Goal: Task Accomplishment & Management: Manage account settings

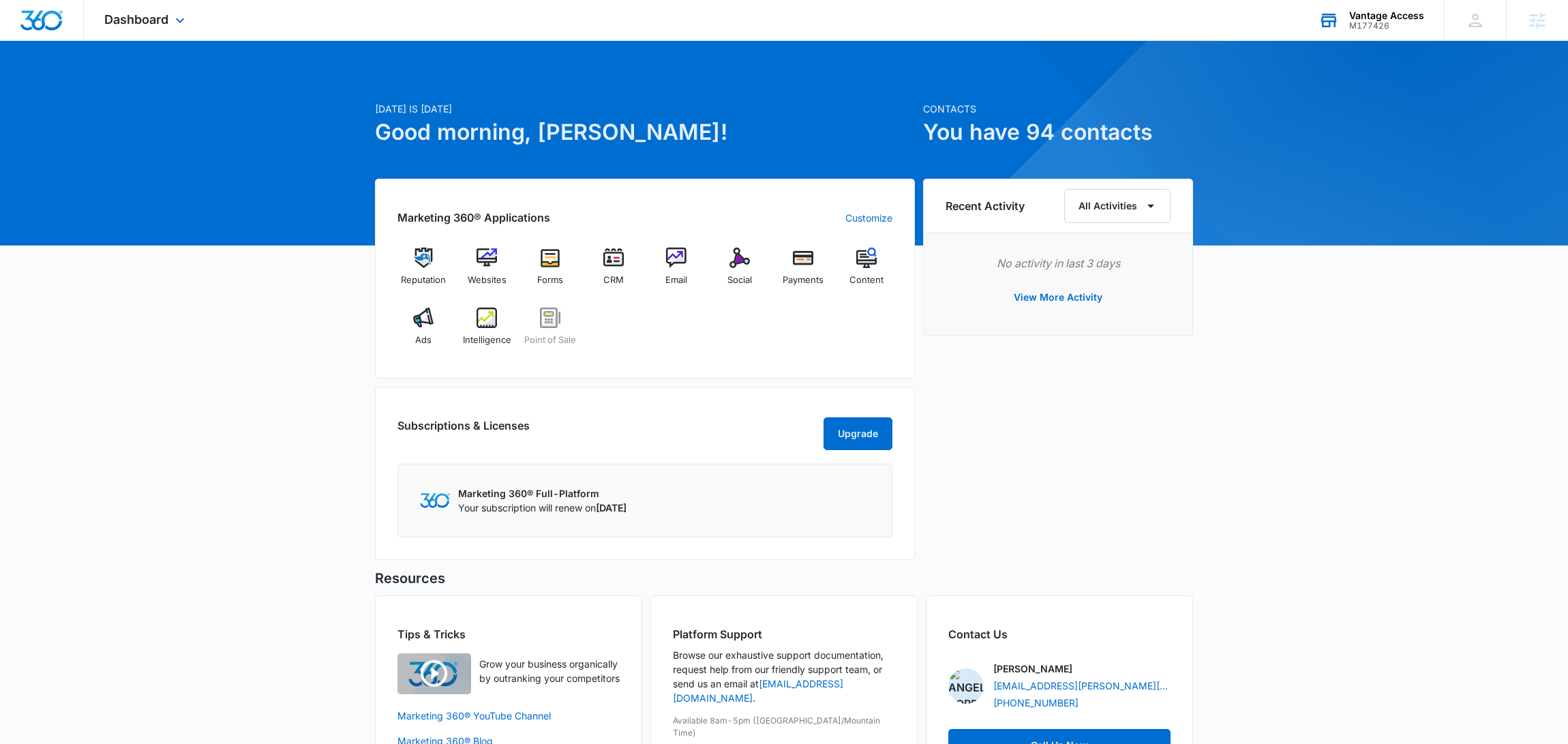
click at [1363, 39] on div "Vantage Access M177426 Your Accounts View All" at bounding box center [1371, 20] width 146 height 40
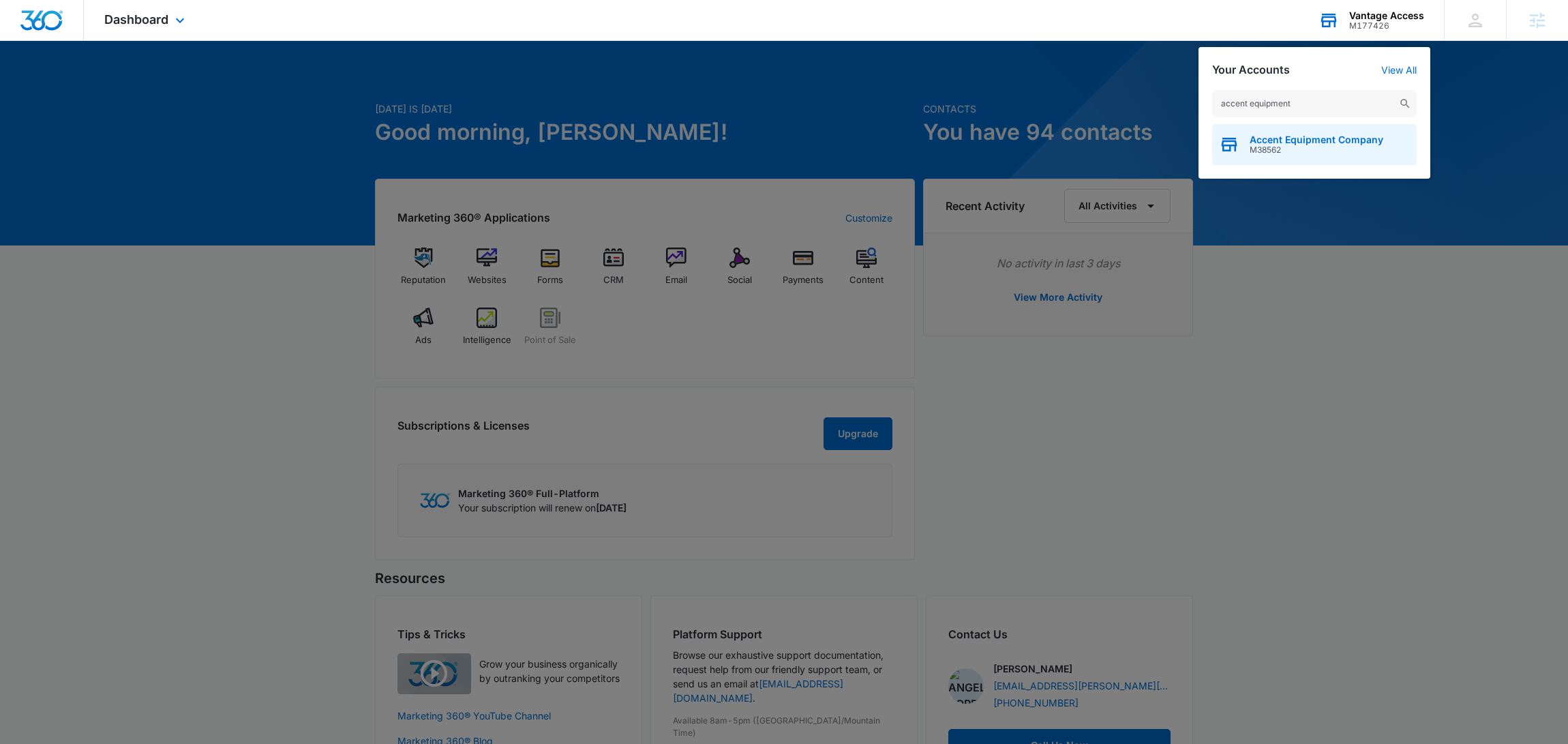
type input "accent equipment"
click at [1302, 140] on span "Accent Equipment Company" at bounding box center [1316, 140] width 133 height 11
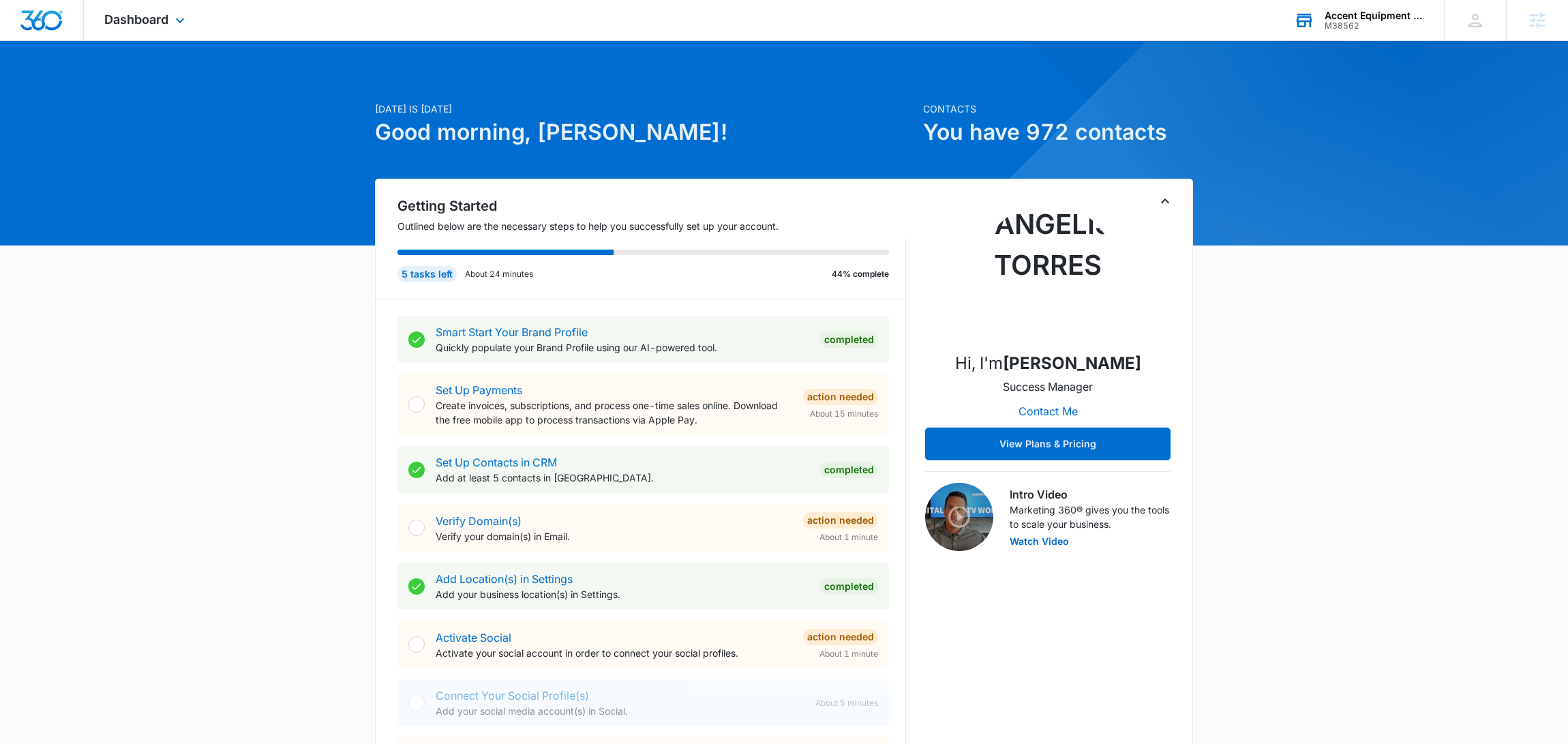
click at [1163, 205] on icon "Toggle Collapse" at bounding box center [1166, 201] width 17 height 17
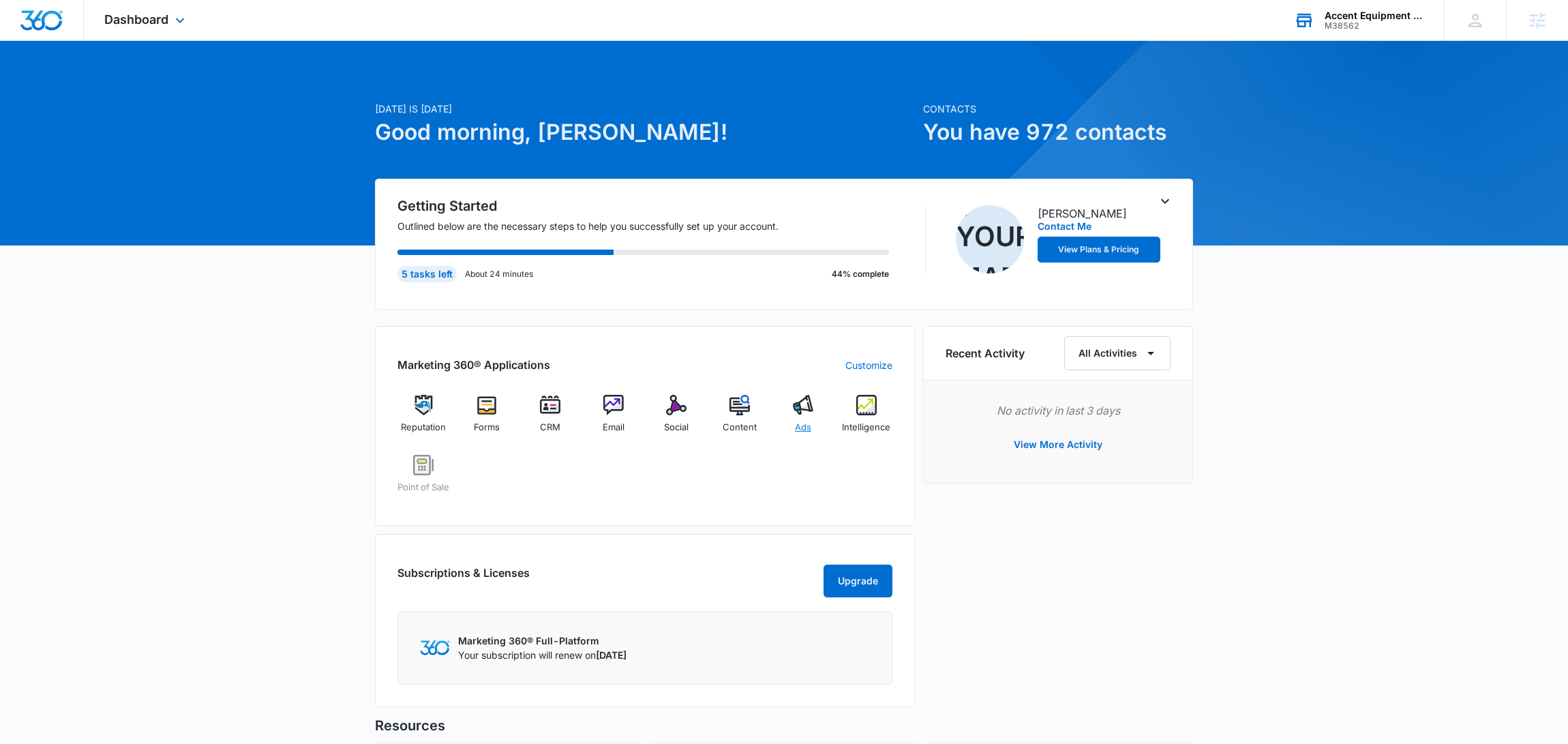
click at [812, 414] on img at bounding box center [803, 405] width 21 height 21
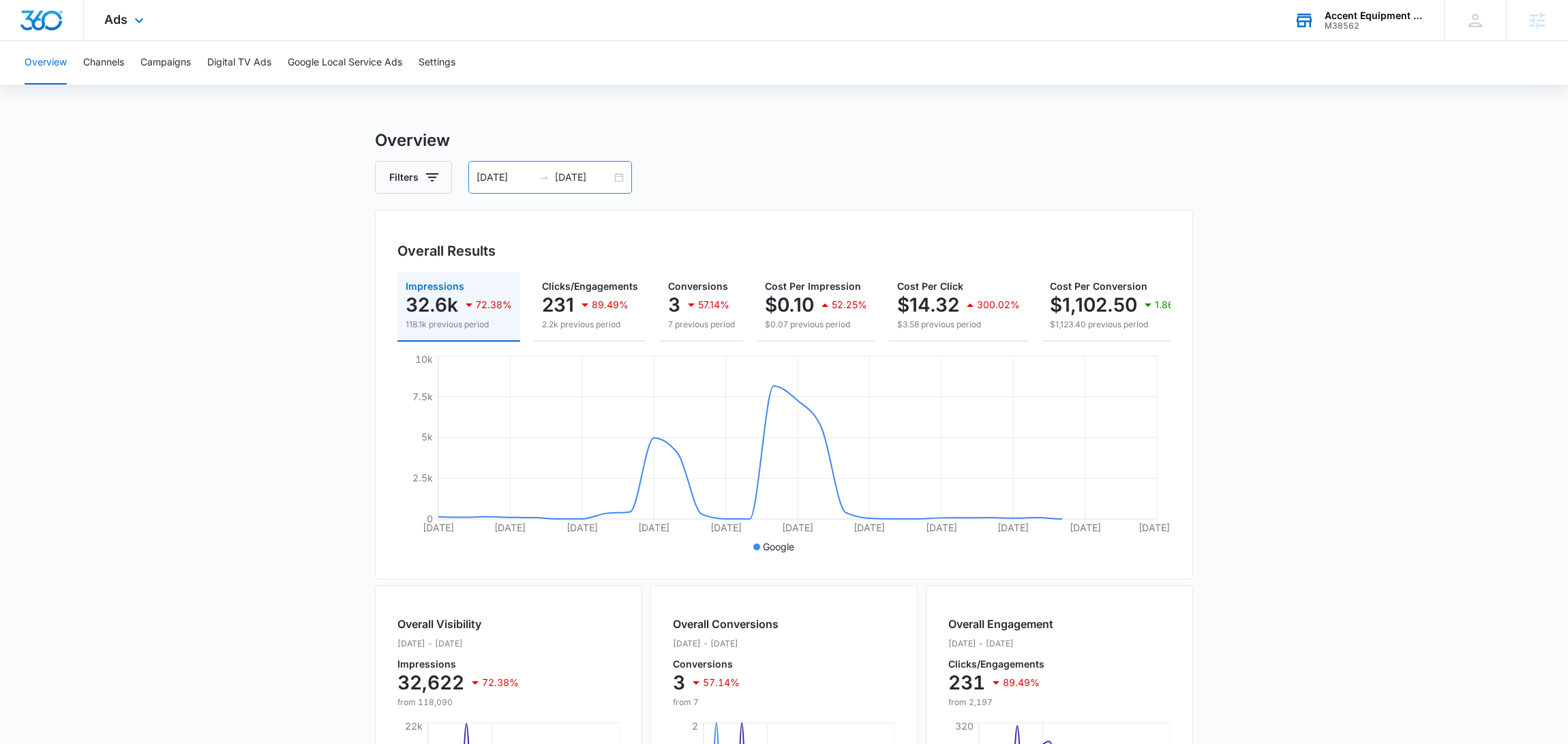
click at [614, 167] on div "[DATE] [DATE]" at bounding box center [550, 178] width 164 height 33
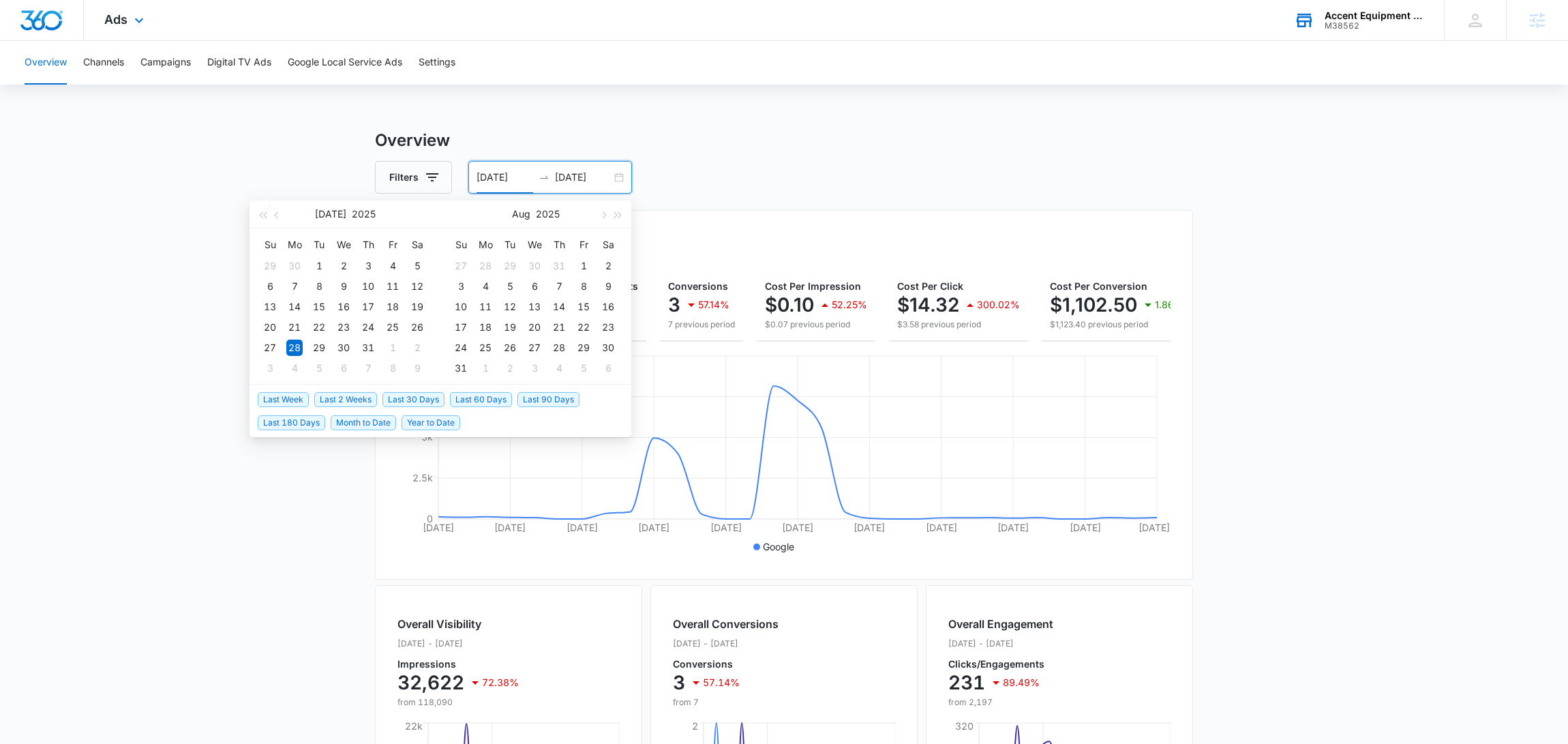
click at [389, 396] on span "Last 30 Days" at bounding box center [414, 400] width 62 height 15
type input "[DATE]"
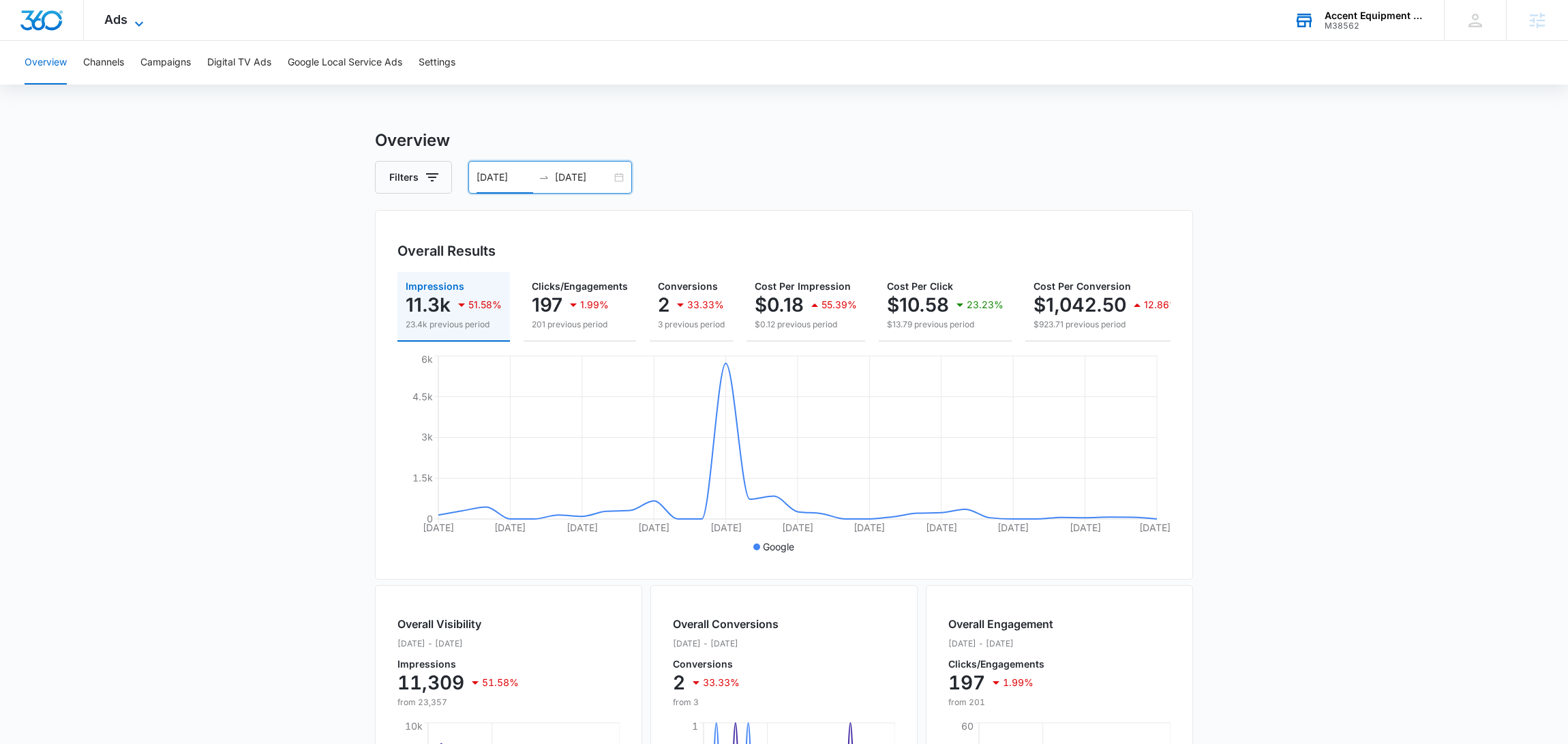
click at [144, 18] on icon at bounding box center [139, 24] width 17 height 17
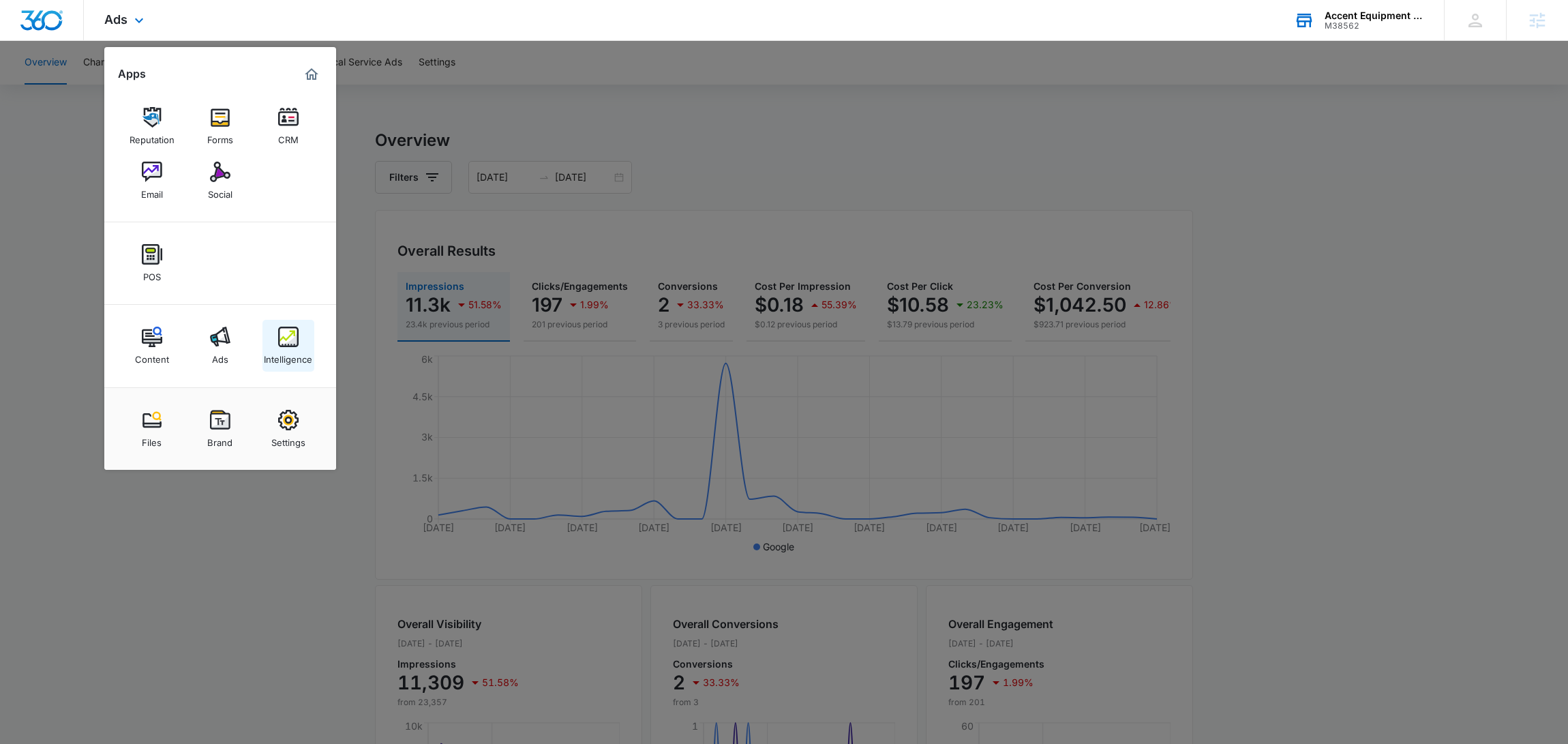
click at [274, 334] on link "Intelligence" at bounding box center [288, 346] width 52 height 52
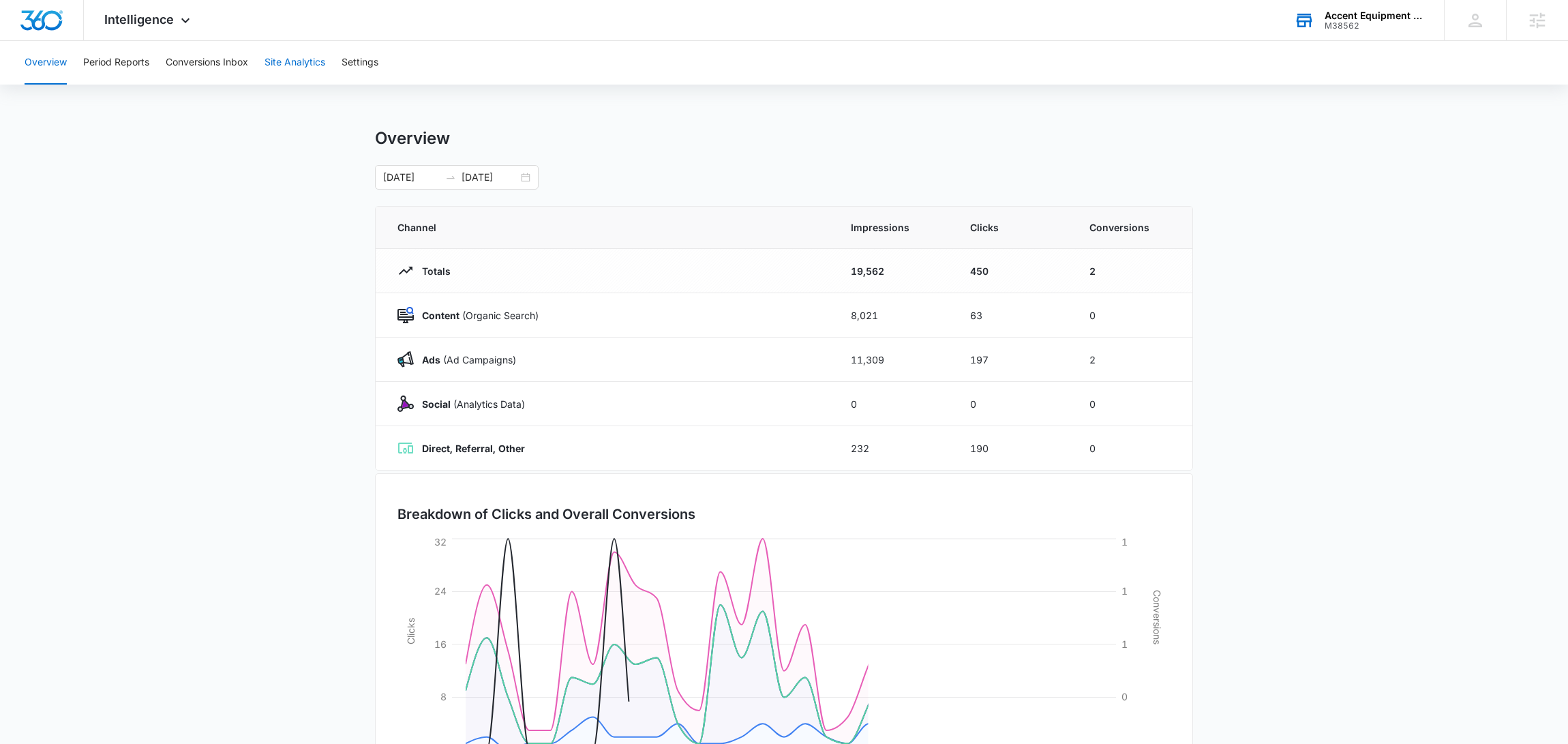
click at [288, 70] on button "Site Analytics" at bounding box center [294, 62] width 61 height 43
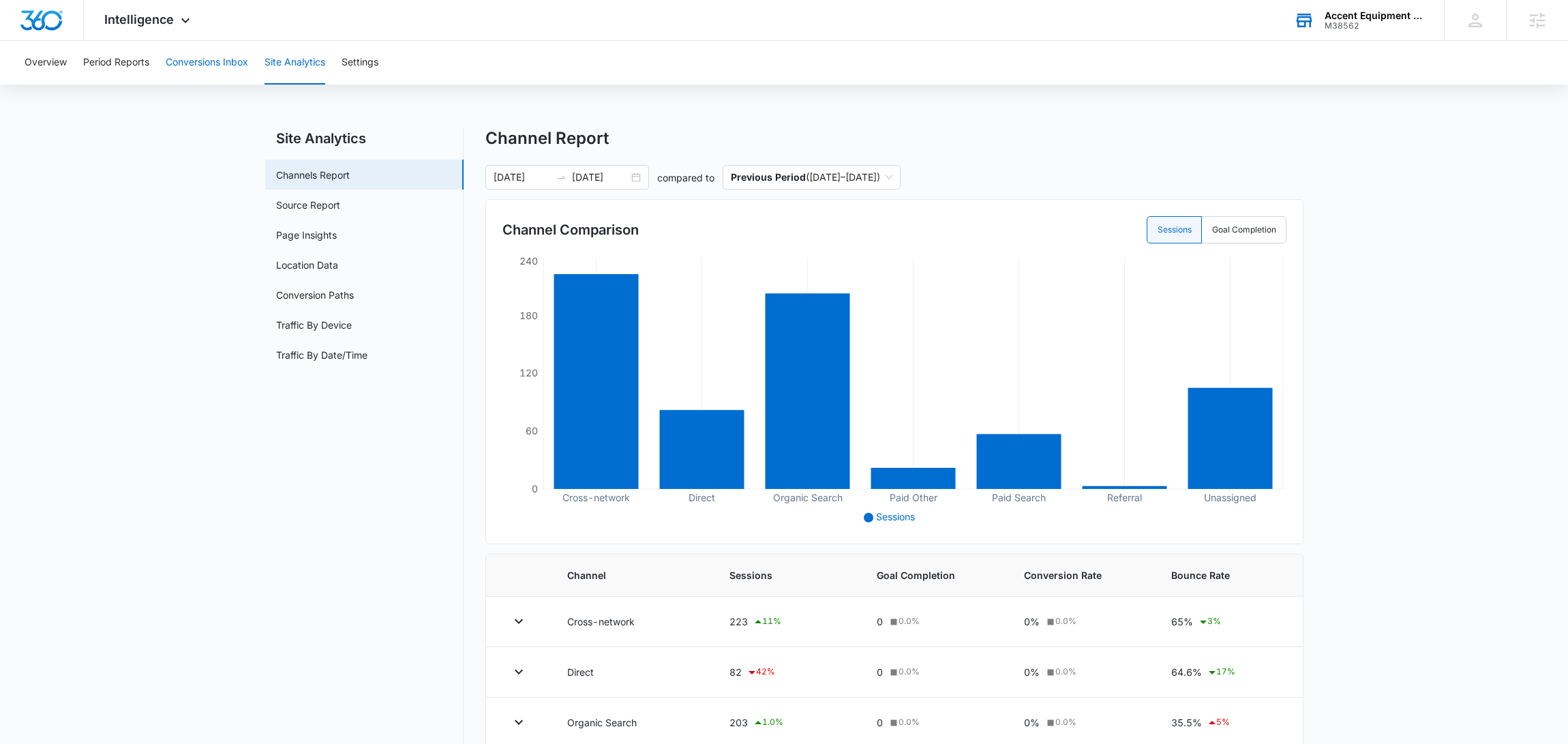
click at [214, 52] on button "Conversions Inbox" at bounding box center [207, 62] width 83 height 43
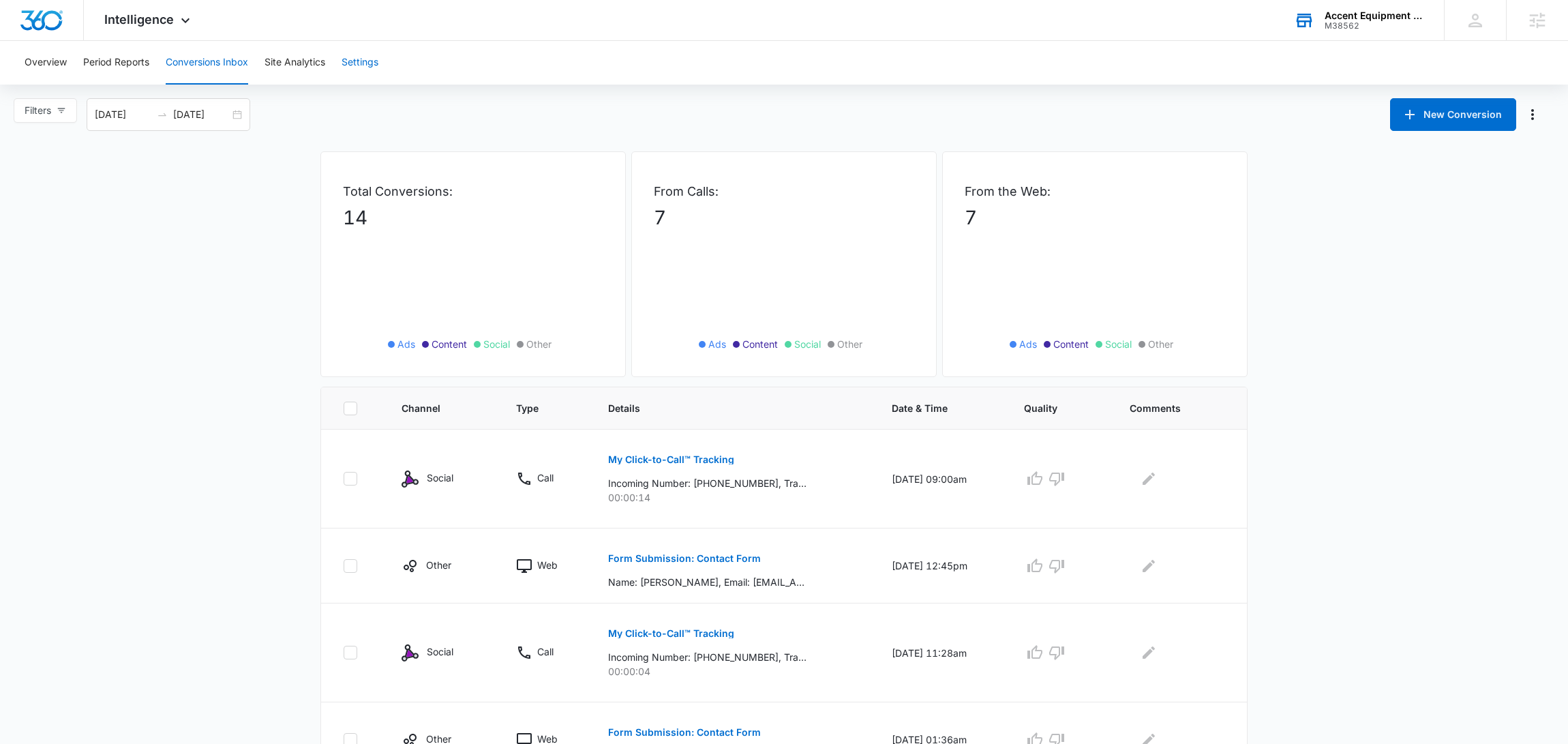
click at [353, 65] on button "Settings" at bounding box center [360, 62] width 37 height 43
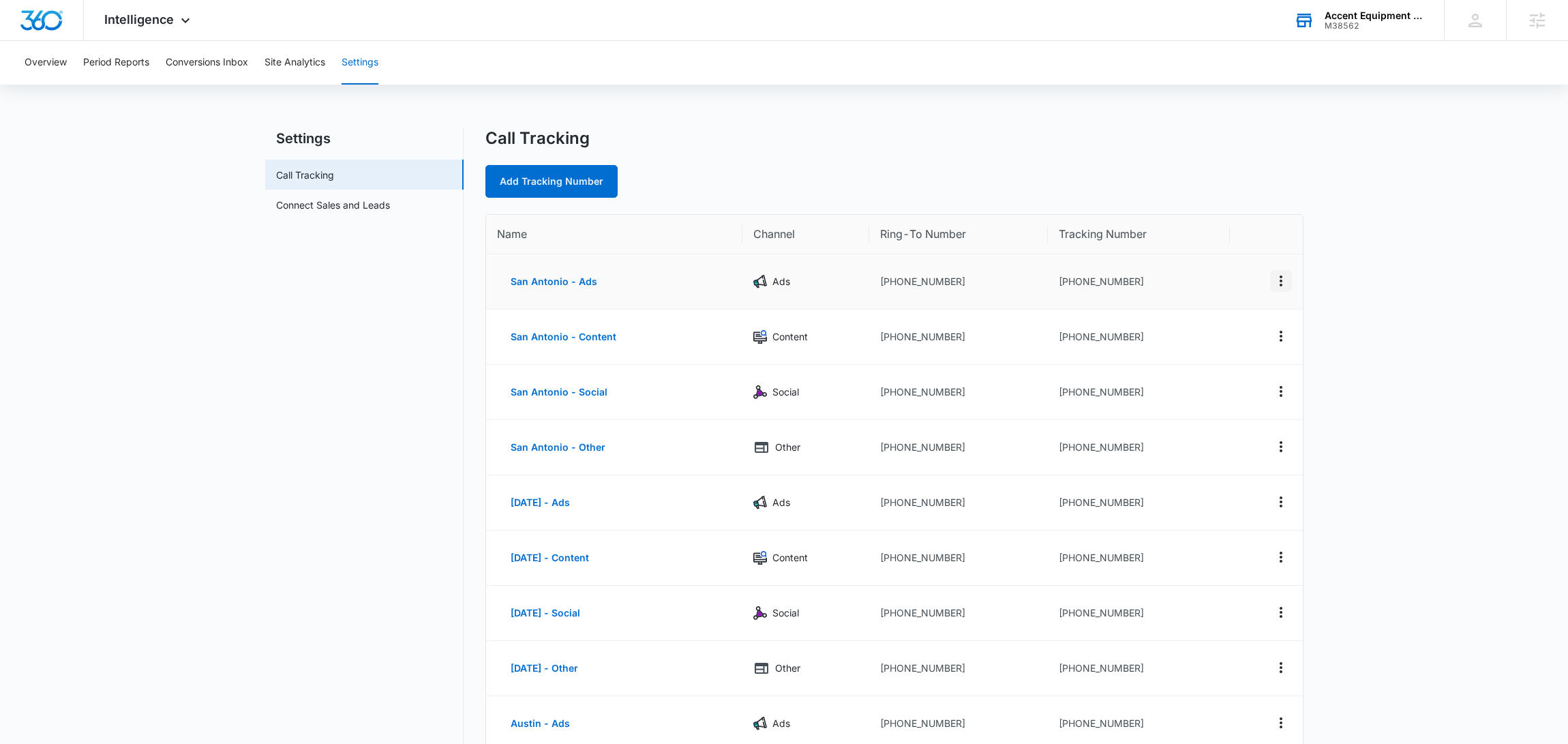
click at [1288, 279] on icon "Actions" at bounding box center [1281, 281] width 17 height 17
click at [1242, 272] on button "Edit" at bounding box center [1224, 270] width 78 height 21
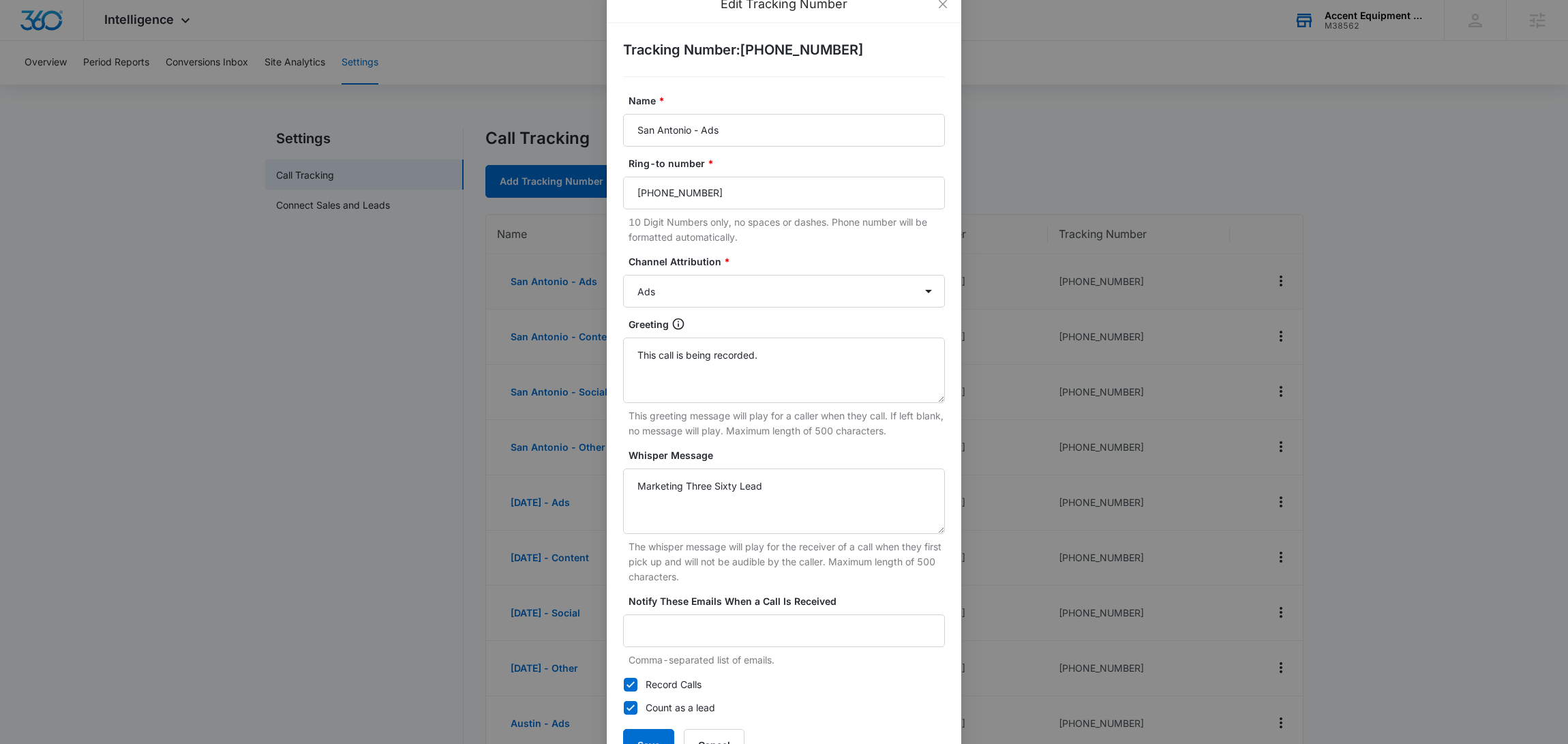
scroll to position [32, 0]
click at [937, 8] on span "Close" at bounding box center [943, 1] width 37 height 37
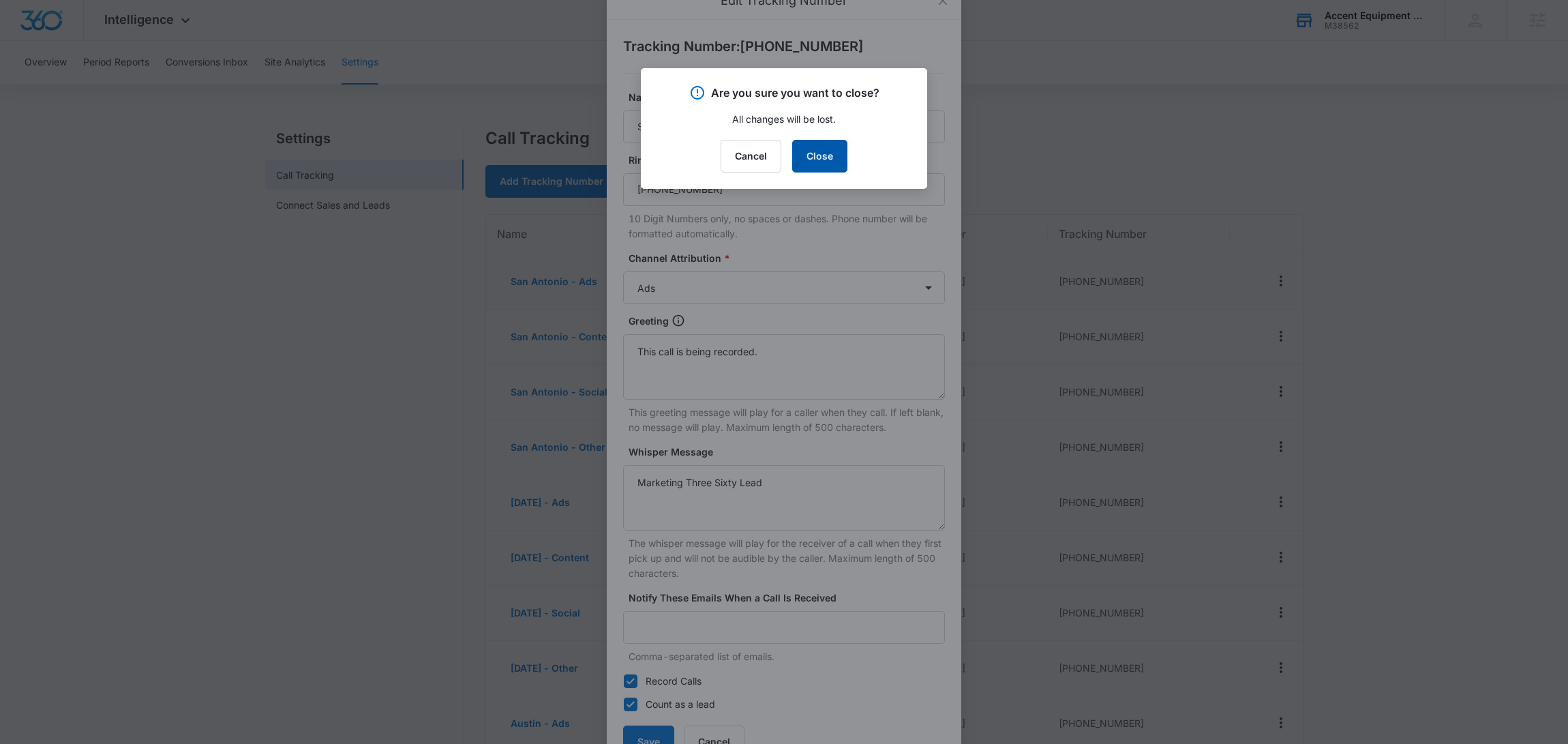
click at [795, 159] on button "Close" at bounding box center [819, 156] width 55 height 33
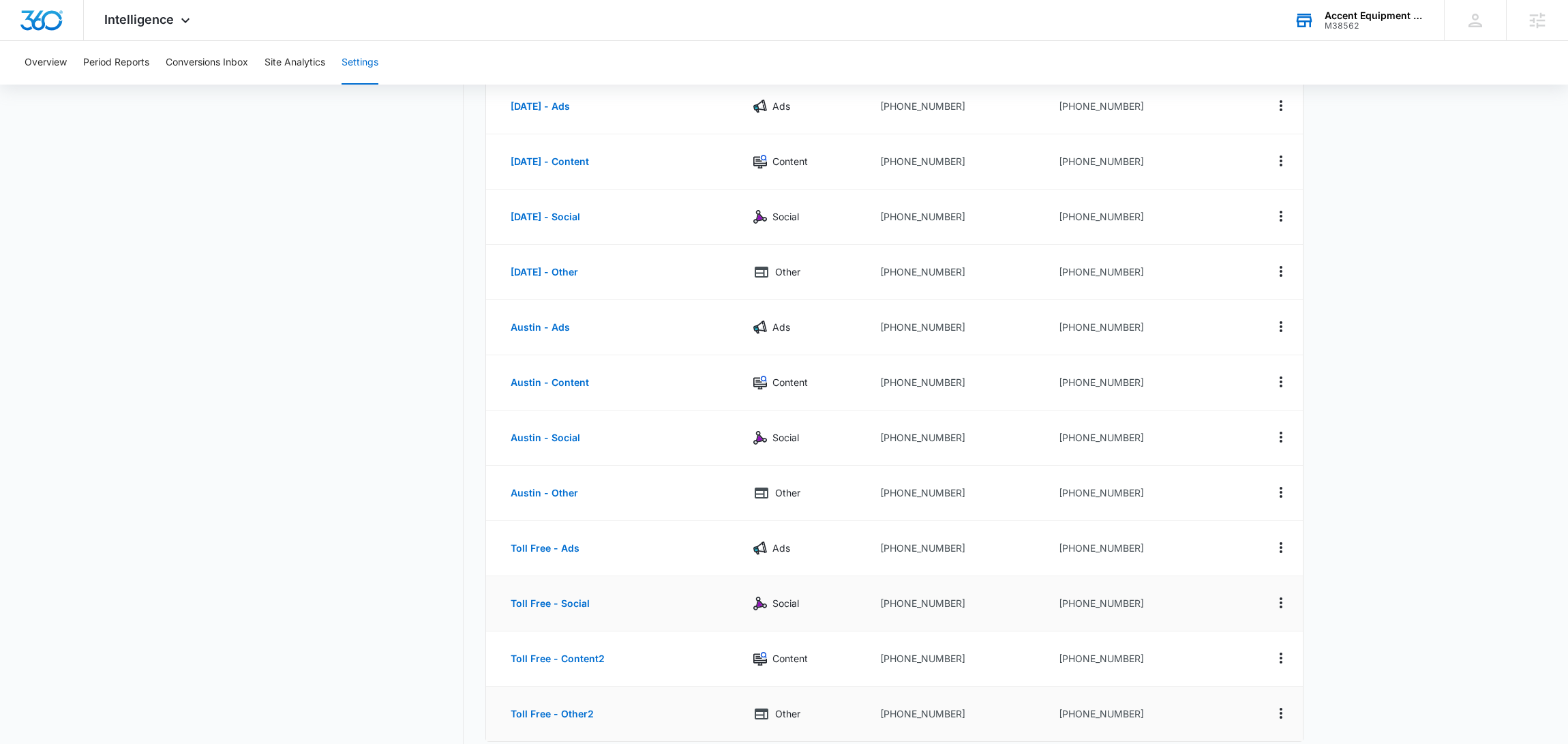
scroll to position [0, 0]
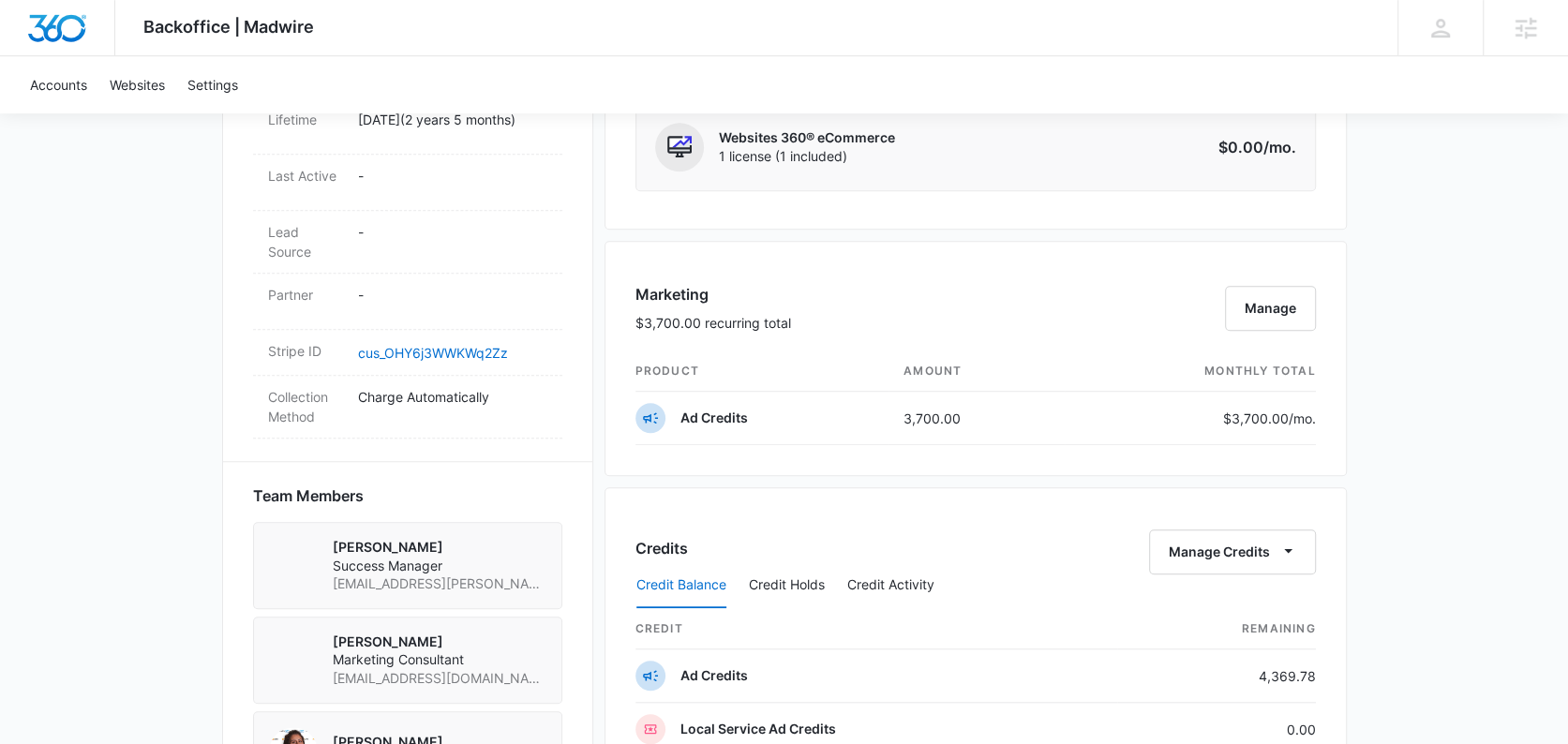
scroll to position [1052, 0]
